Goal: Check status: Check status

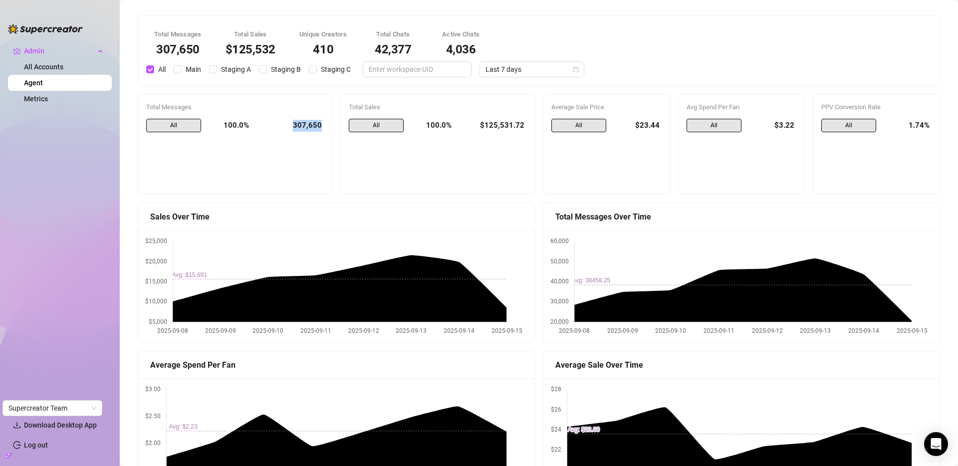
click at [301, 127] on div "307,650" at bounding box center [290, 126] width 67 height 14
drag, startPoint x: 301, startPoint y: 127, endPoint x: 147, endPoint y: 106, distance: 155.5
click at [144, 106] on div "Total Messages All 100.0% 307,650" at bounding box center [235, 144] width 194 height 100
click at [148, 106] on div "Total Messages" at bounding box center [235, 107] width 178 height 10
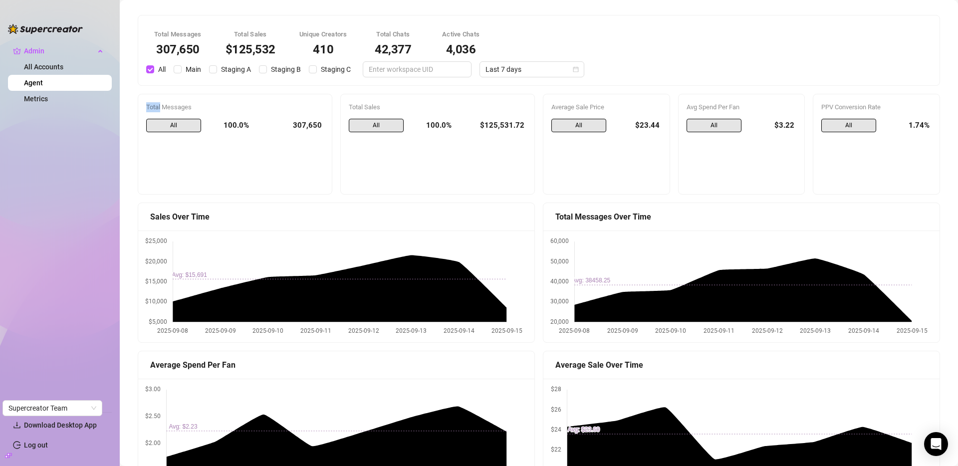
click at [148, 106] on div "Total Messages" at bounding box center [235, 107] width 178 height 10
drag, startPoint x: 148, startPoint y: 106, endPoint x: 336, endPoint y: 132, distance: 189.3
click at [336, 132] on div "Total Messages All 100.0% 307,650 Total Sales All 100.0% $125,531.72 Average Sa…" at bounding box center [539, 144] width 810 height 101
click at [336, 132] on div "Total Sales All 100.0% $125,531.72" at bounding box center [437, 144] width 203 height 101
click at [301, 127] on div "307,650" at bounding box center [290, 126] width 67 height 14
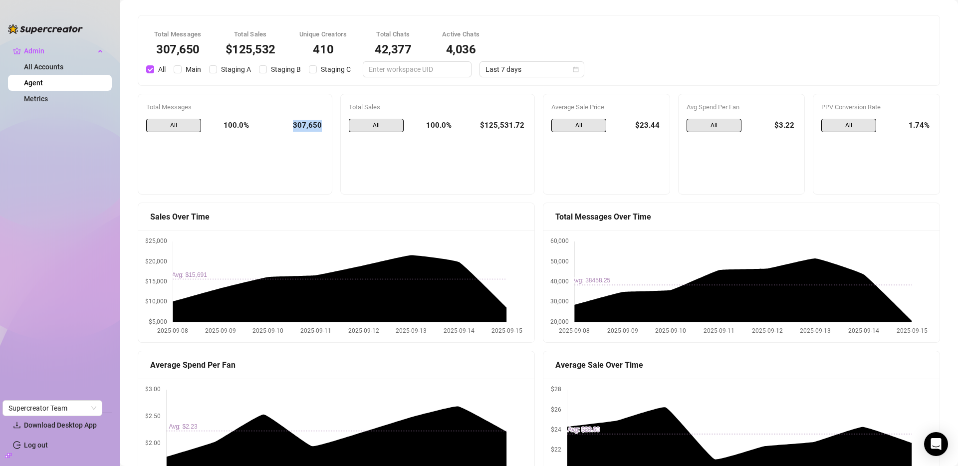
click at [301, 127] on div "307,650" at bounding box center [290, 126] width 67 height 14
drag, startPoint x: 301, startPoint y: 127, endPoint x: 192, endPoint y: 113, distance: 110.6
click at [192, 114] on div "Total Messages All 100.0% 307,650" at bounding box center [235, 144] width 178 height 84
click at [191, 109] on div "Total Messages" at bounding box center [235, 107] width 178 height 10
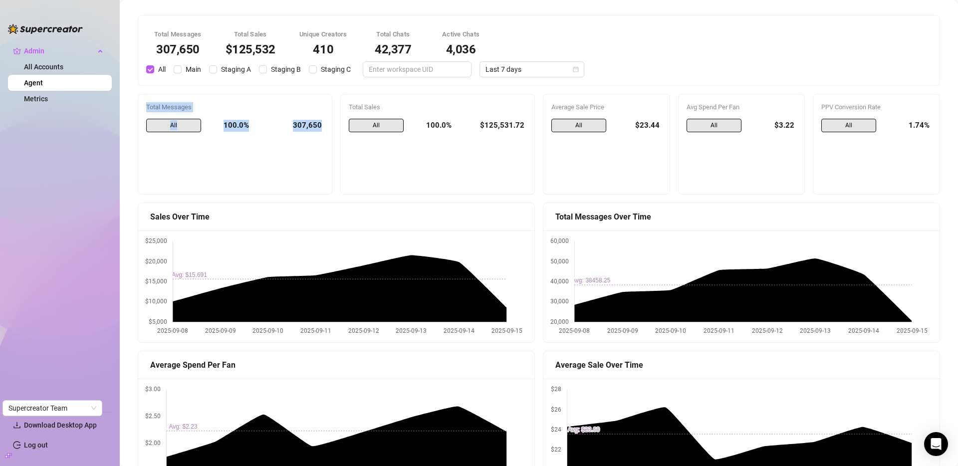
drag, startPoint x: 191, startPoint y: 109, endPoint x: 316, endPoint y: 132, distance: 127.4
click at [300, 132] on div "Total Messages All 100.0% 307,650" at bounding box center [235, 144] width 178 height 84
click at [316, 132] on div "307,650" at bounding box center [290, 126] width 67 height 14
click at [543, 67] on span "Last 7 days" at bounding box center [531, 69] width 93 height 15
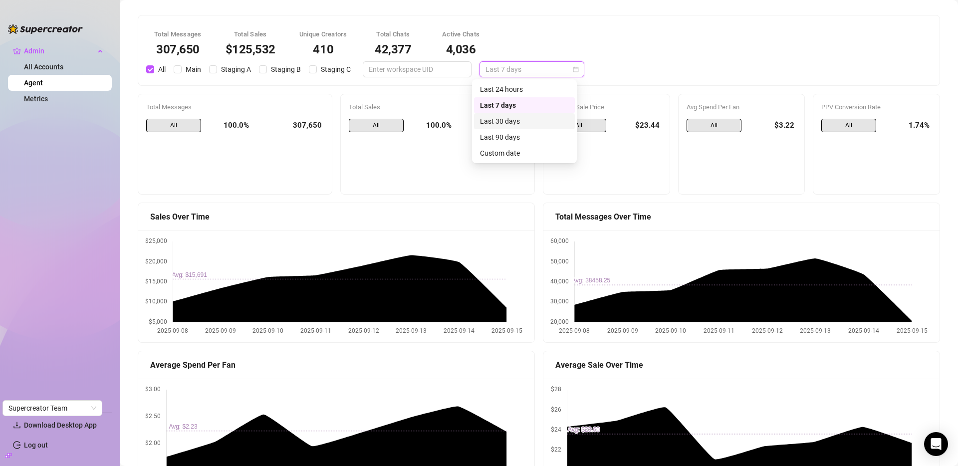
click at [517, 127] on div "Last 30 days" at bounding box center [524, 121] width 101 height 16
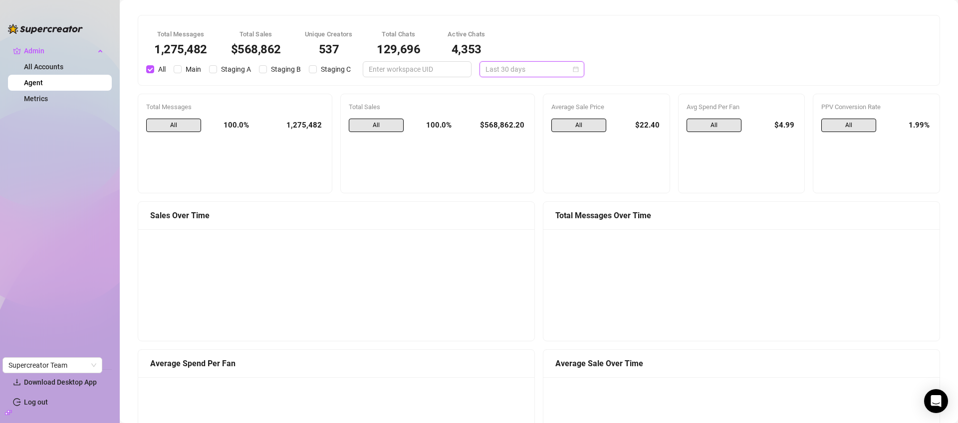
click at [511, 71] on span "Last 30 days" at bounding box center [531, 69] width 93 height 15
click at [664, 160] on div "Average Sale Price All $22.40" at bounding box center [606, 144] width 135 height 100
click at [498, 69] on span "Last 30 days" at bounding box center [531, 69] width 93 height 15
click at [498, 138] on div "Last 90 days" at bounding box center [524, 137] width 89 height 11
